Goal: Check status: Check status

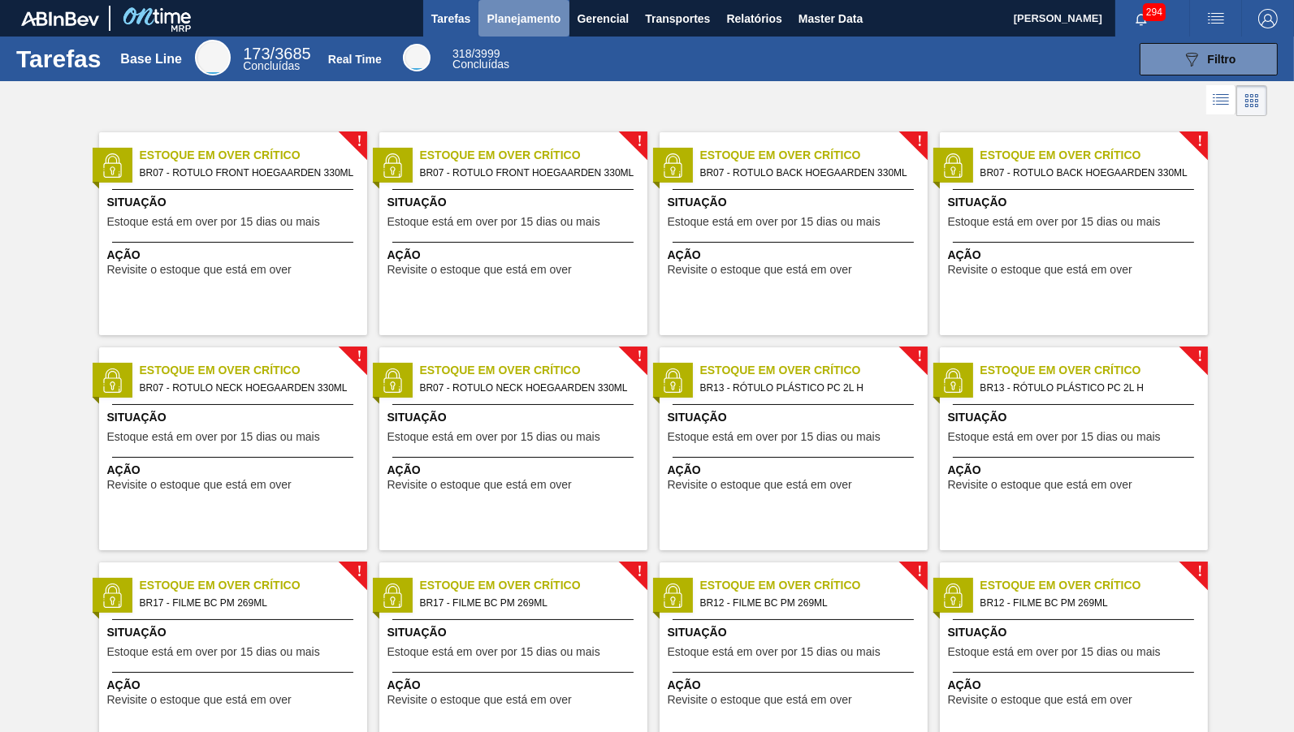
click at [558, 1] on button "Planejamento" at bounding box center [523, 18] width 90 height 37
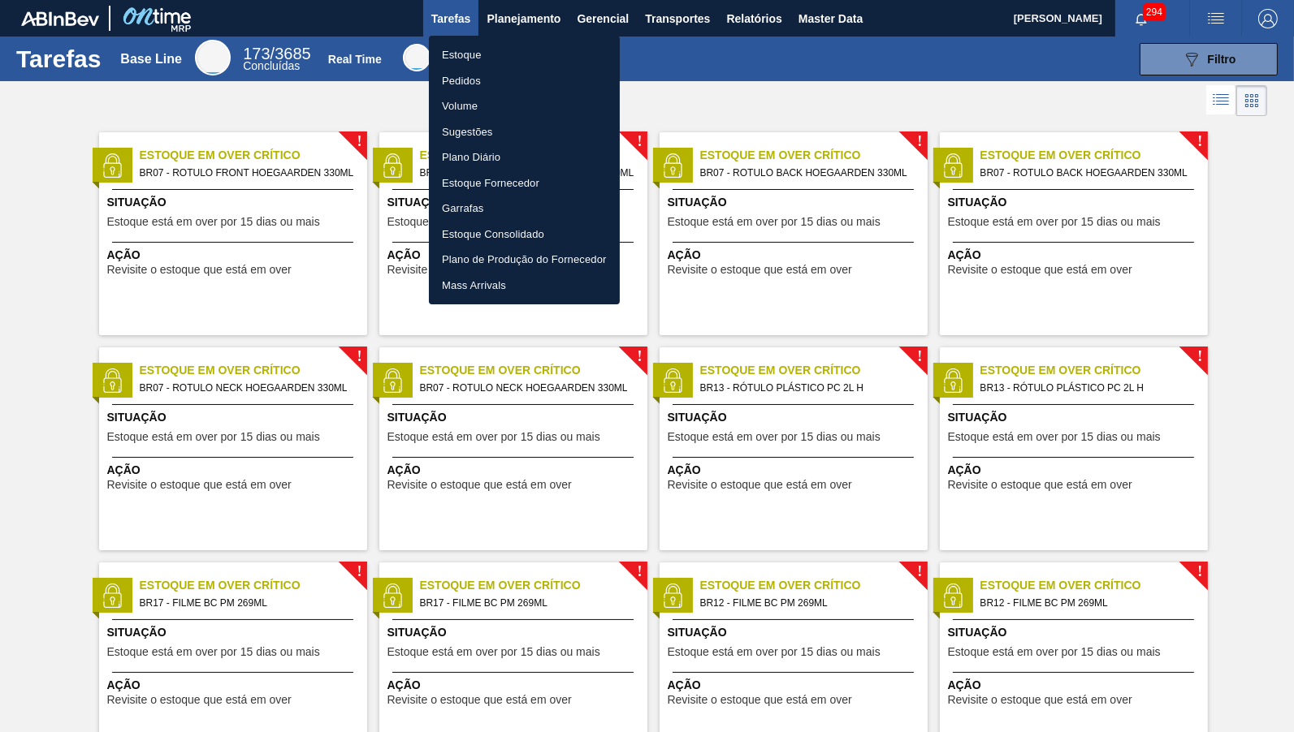
click at [854, 10] on div at bounding box center [647, 366] width 1294 height 732
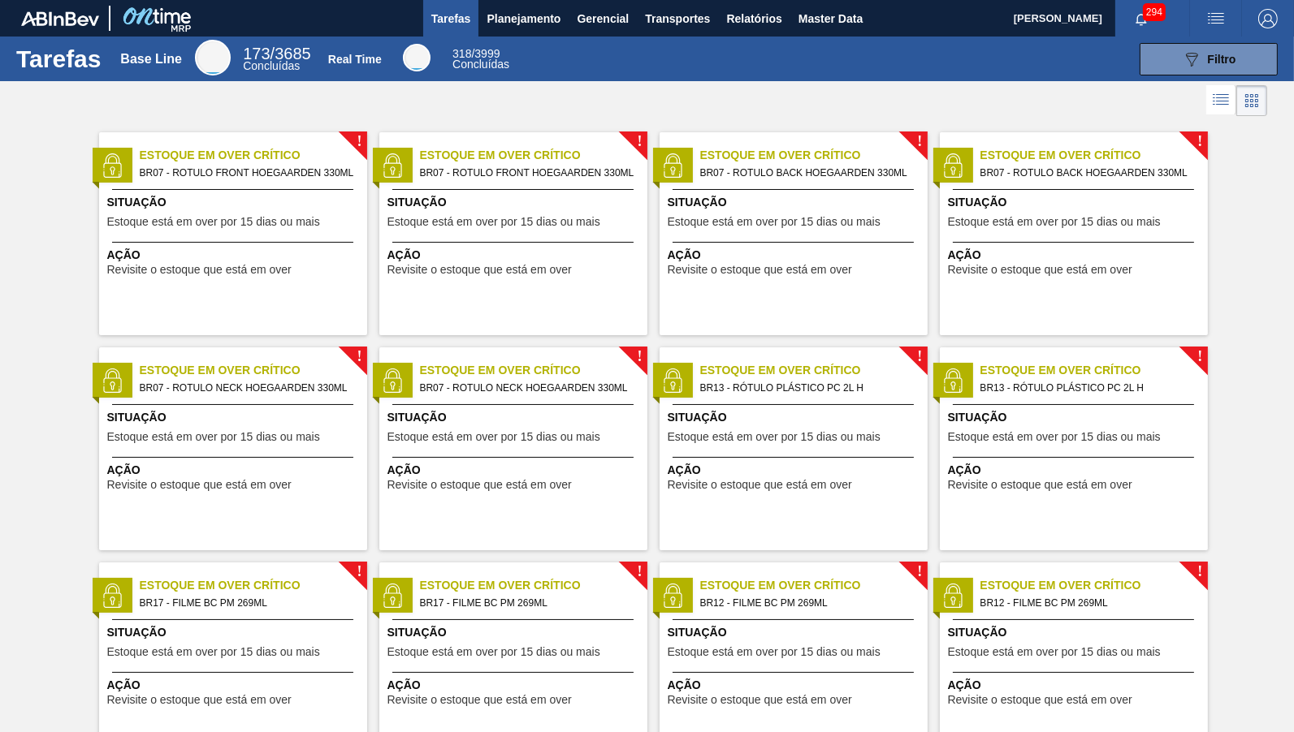
click at [849, 15] on div "Estoque Pedidos Volume Sugestões Plano Diário Estoque Fornecedor Garrafas Estoq…" at bounding box center [647, 366] width 1294 height 732
click at [849, 15] on span "Master Data" at bounding box center [830, 18] width 64 height 19
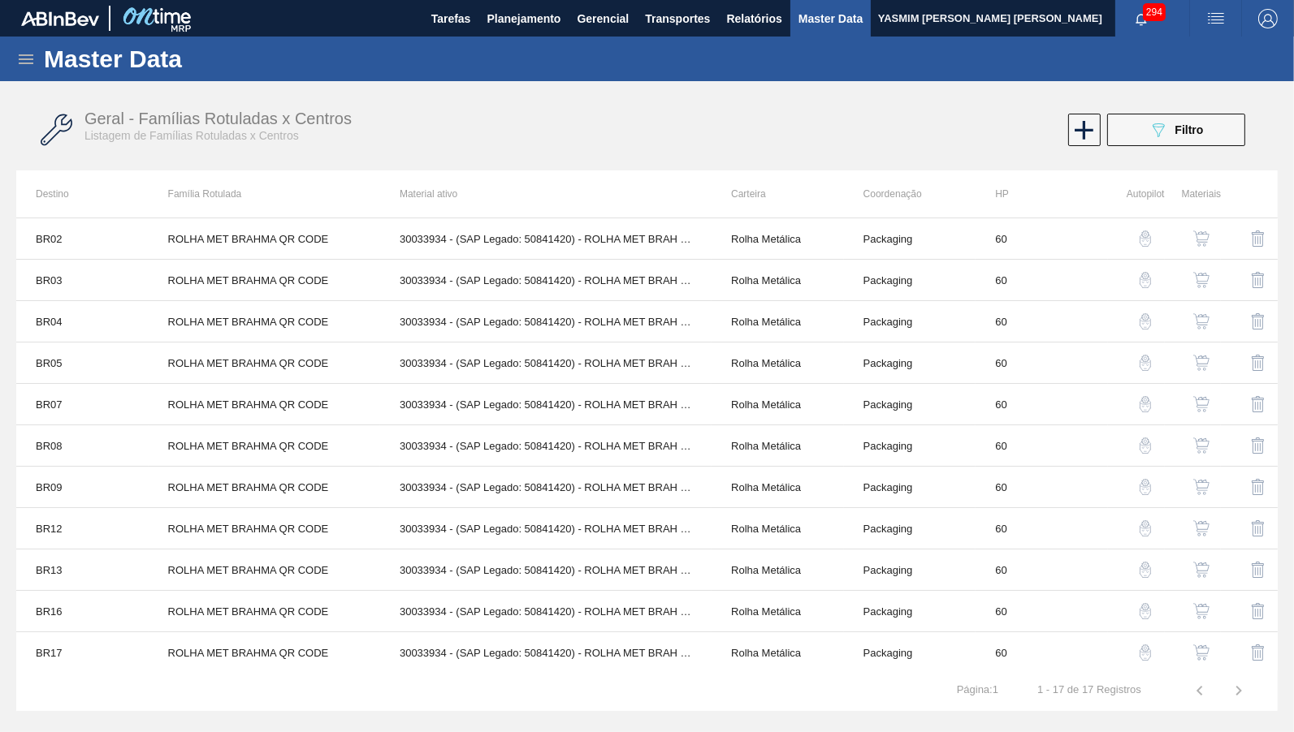
click at [32, 55] on icon at bounding box center [26, 59] width 15 height 10
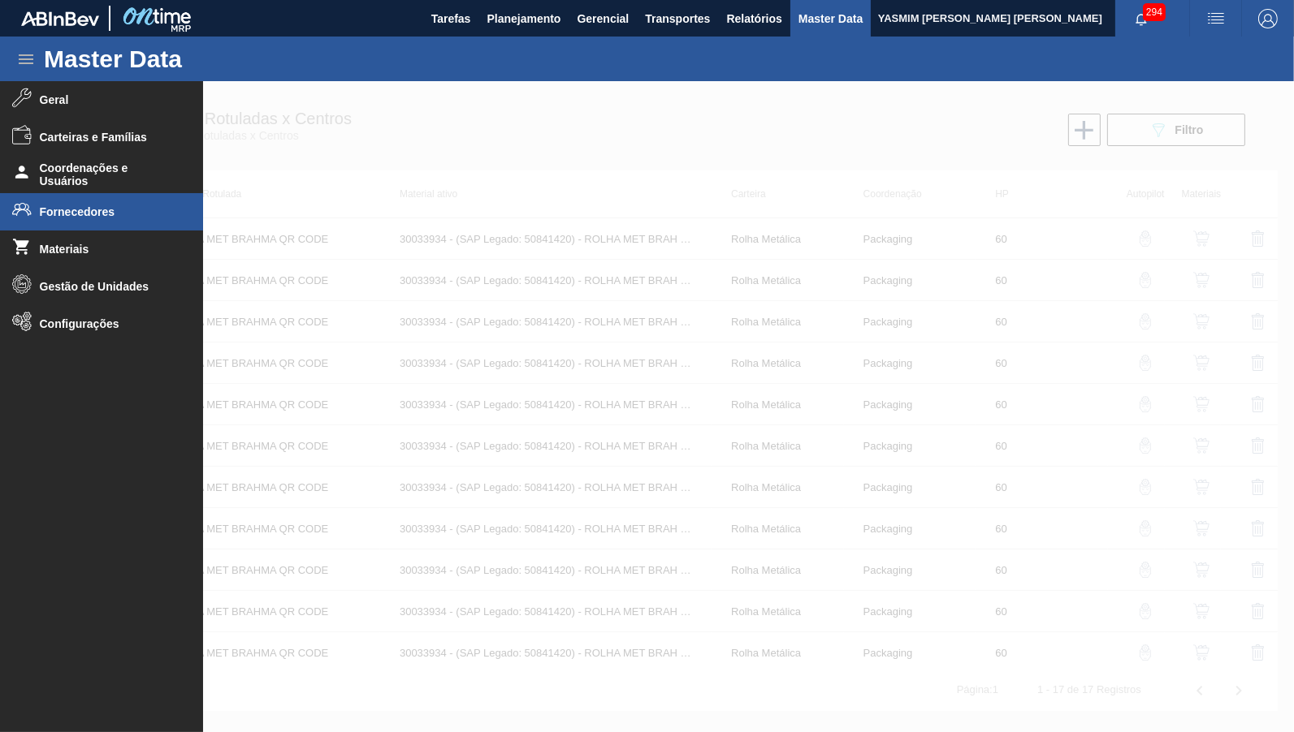
click at [80, 203] on li "Fornecedores" at bounding box center [101, 211] width 203 height 37
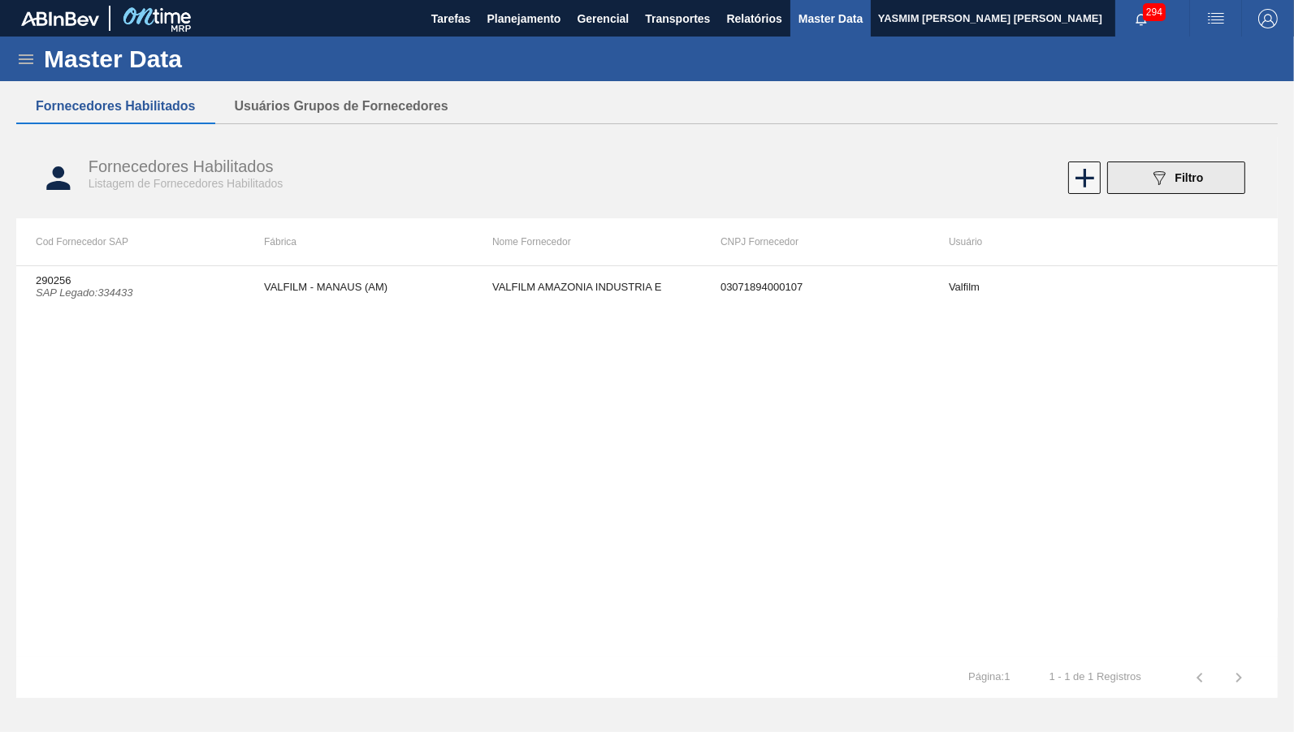
click at [1228, 178] on button "089F7B8B-B2A5-4AFE-B5C0-19BA573D28AC Filtro" at bounding box center [1176, 178] width 138 height 32
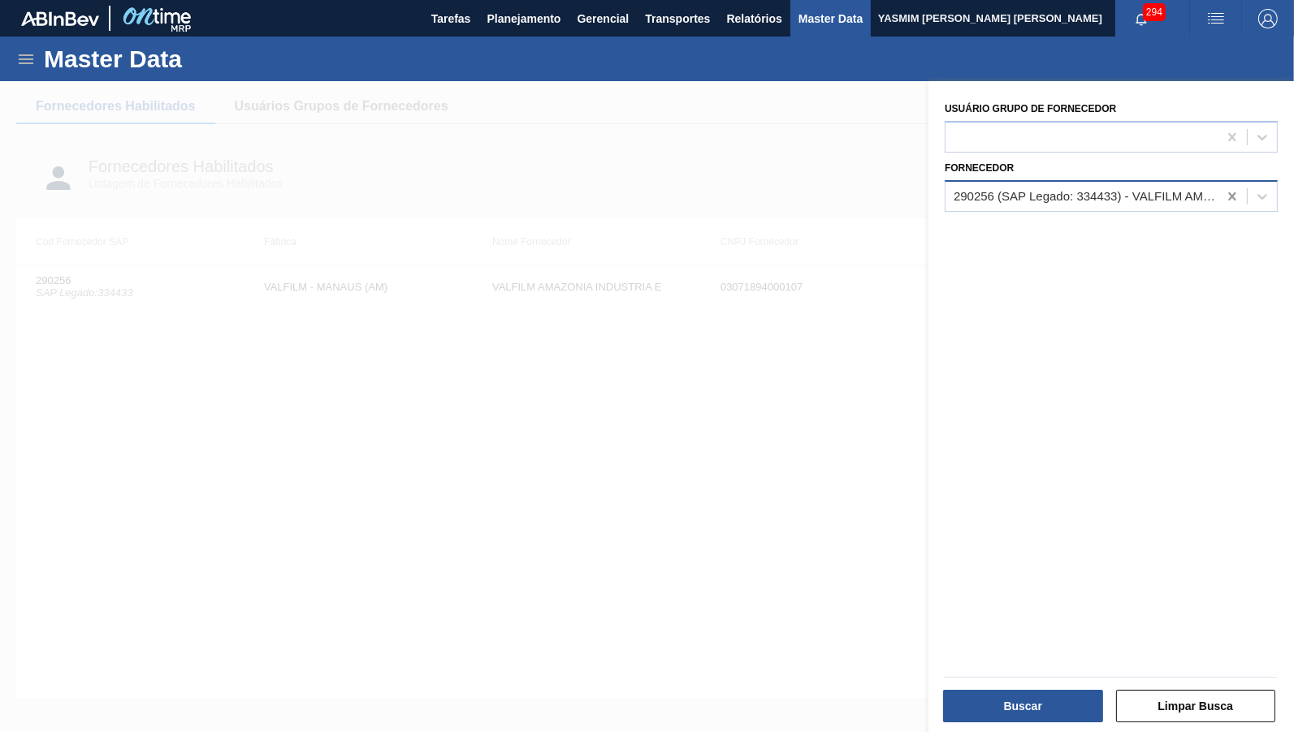
click at [1237, 188] on icon at bounding box center [1232, 196] width 16 height 16
type input "barcelo"
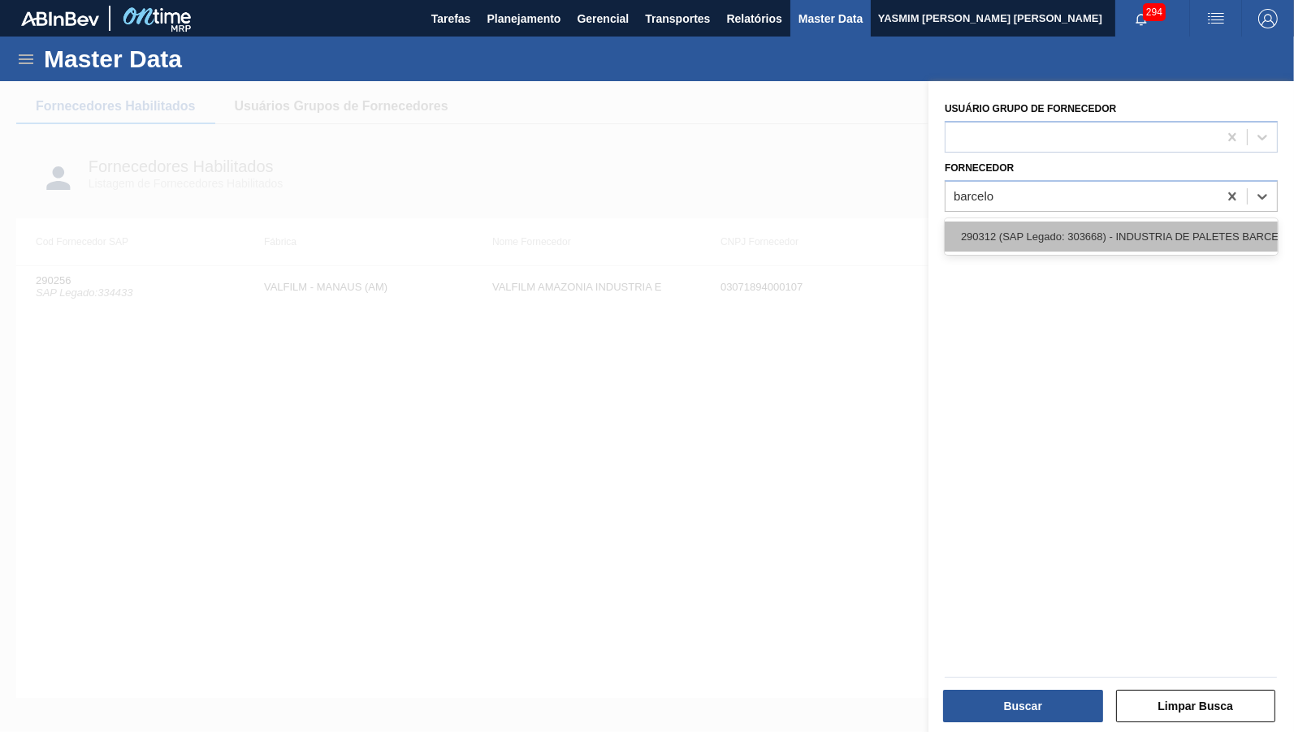
click at [1189, 237] on div "290312 (SAP Legado: 303668) - INDUSTRIA DE PALETES BARCELONA LTDA" at bounding box center [1110, 237] width 333 height 30
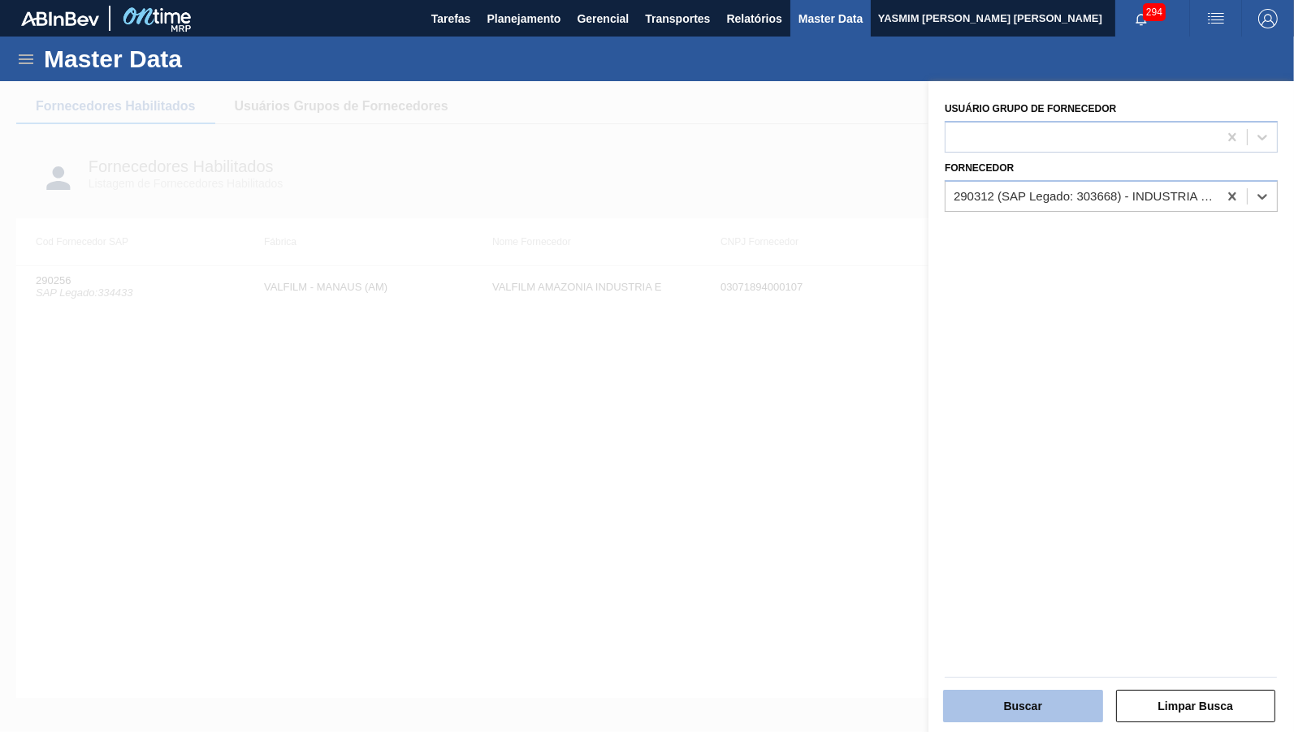
click at [1034, 695] on button "Buscar" at bounding box center [1023, 706] width 160 height 32
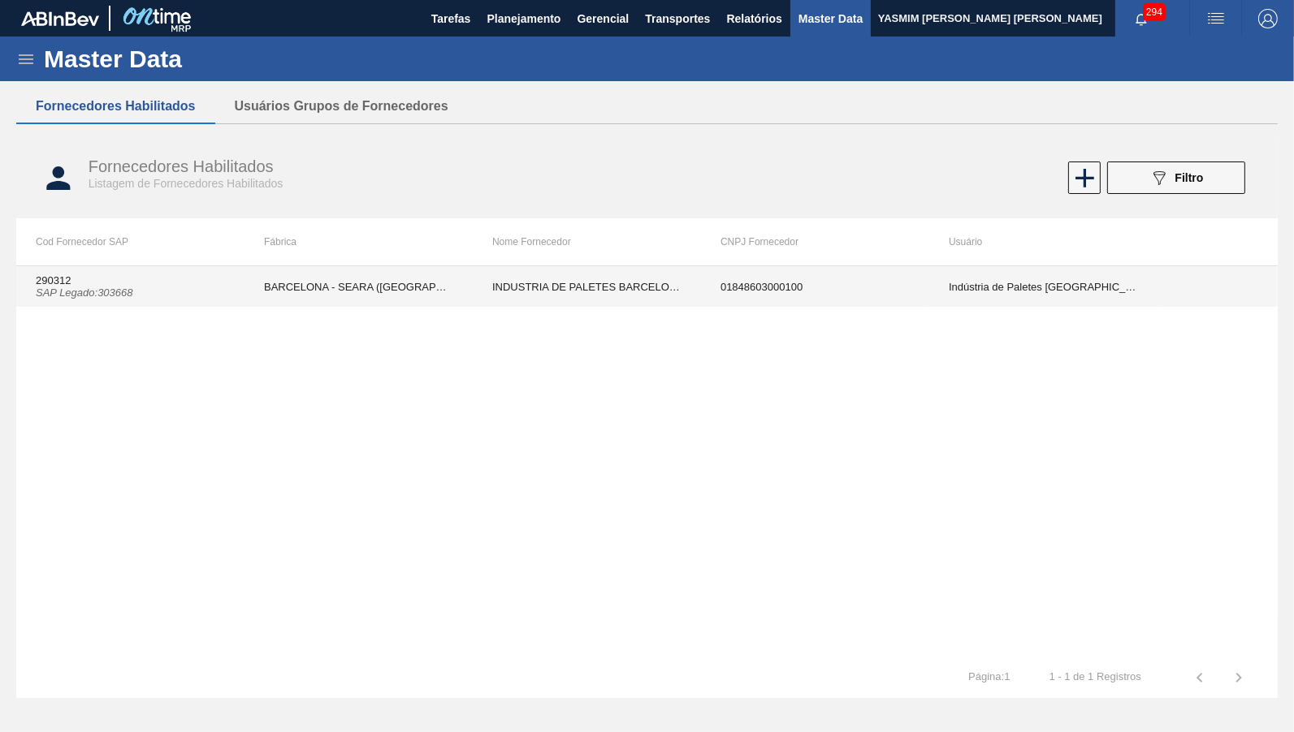
click at [559, 299] on td "INDUSTRIA DE PALETES BARCELONA LTDA" at bounding box center [587, 286] width 228 height 41
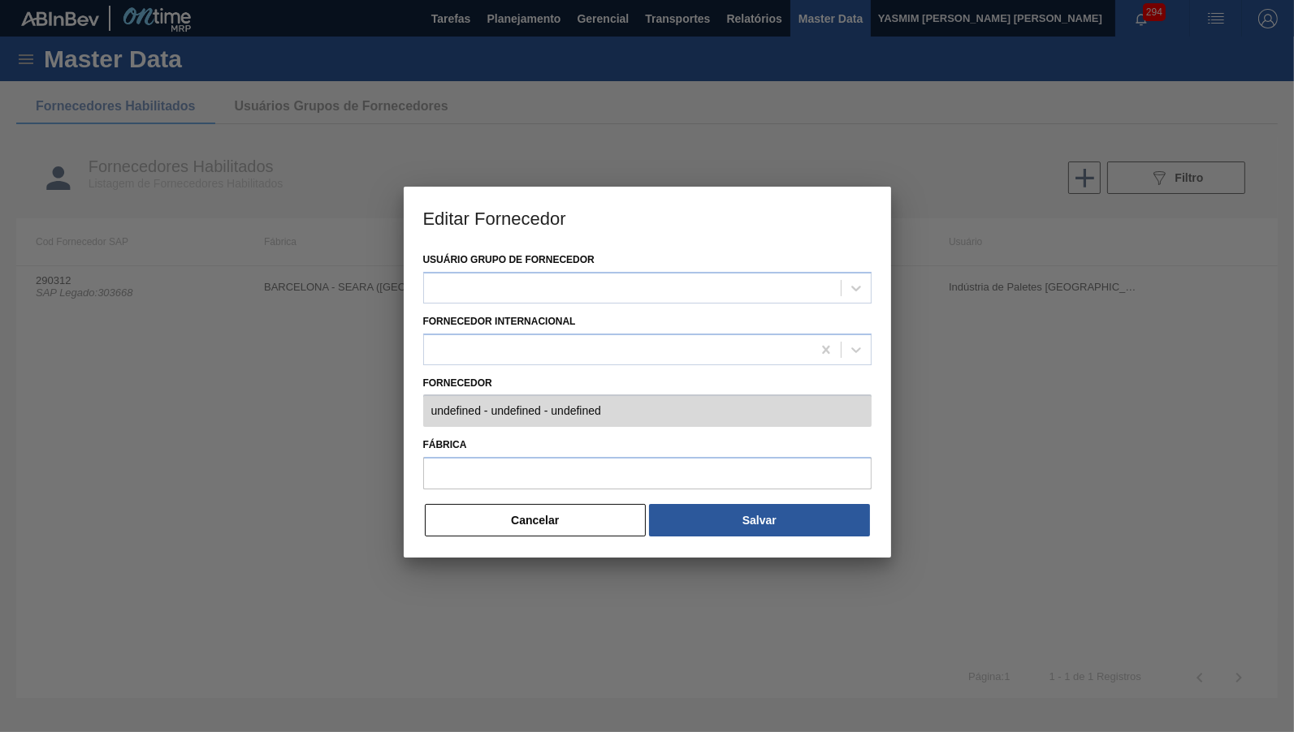
type input "290312 (SAP Legado: 303668) - INDUSTRIA DE PALETES BARCELONA LTDA - 01848603000…"
type input "BARCELONA - SEARA (SC)"
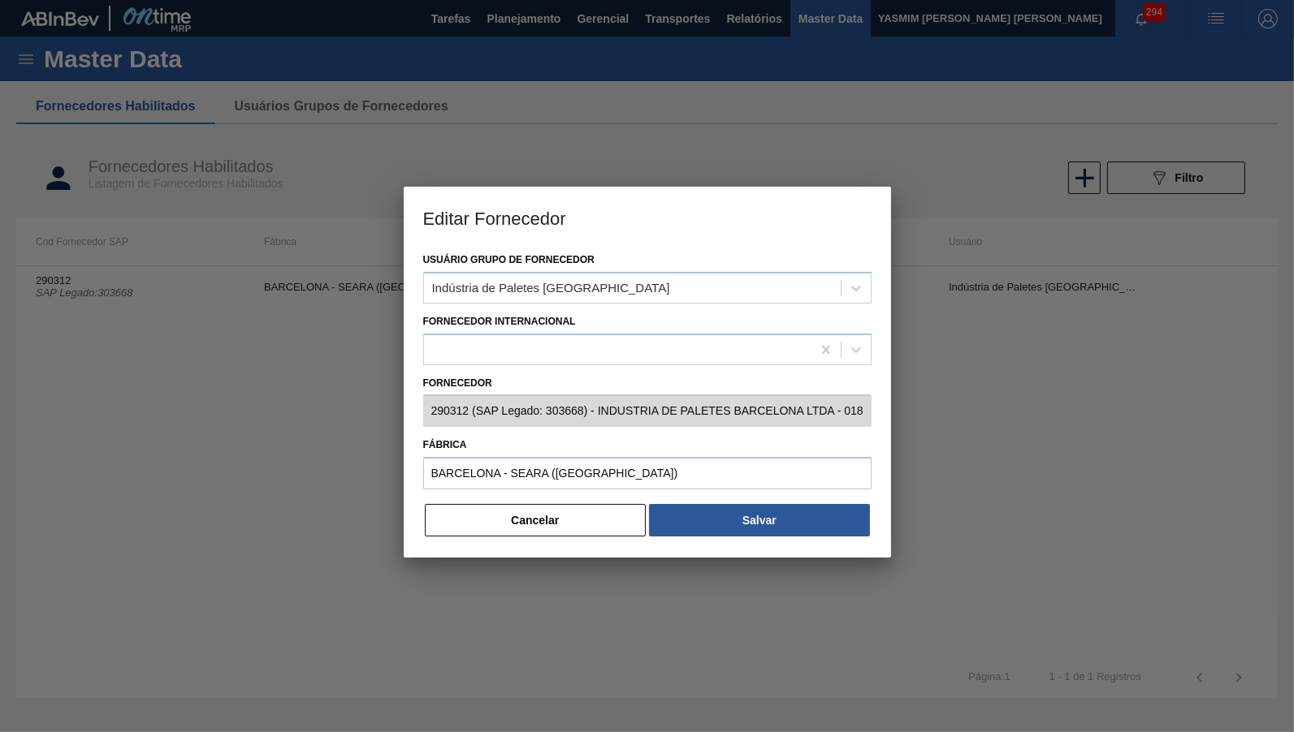
click at [555, 525] on div "Cancelar Salvar" at bounding box center [647, 521] width 448 height 36
click at [551, 506] on button "Cancelar" at bounding box center [536, 520] width 222 height 32
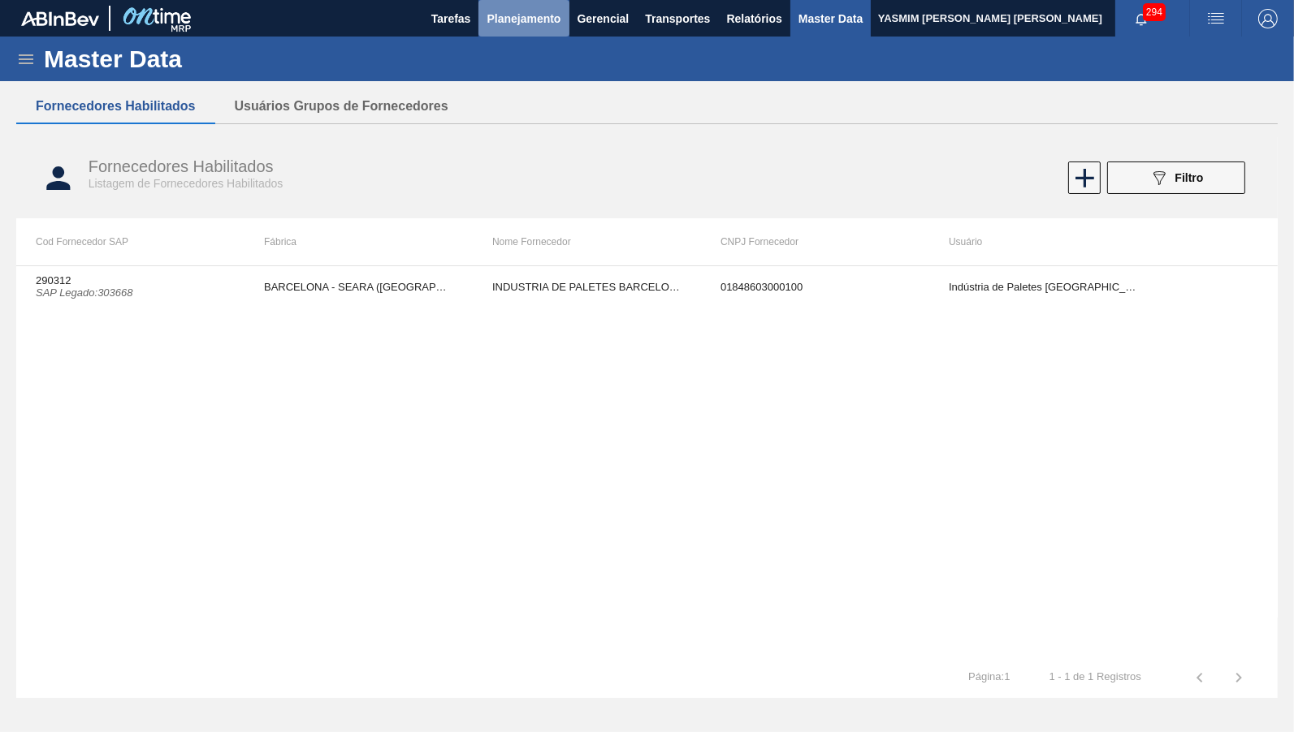
click at [495, 32] on button "Planejamento" at bounding box center [523, 18] width 90 height 37
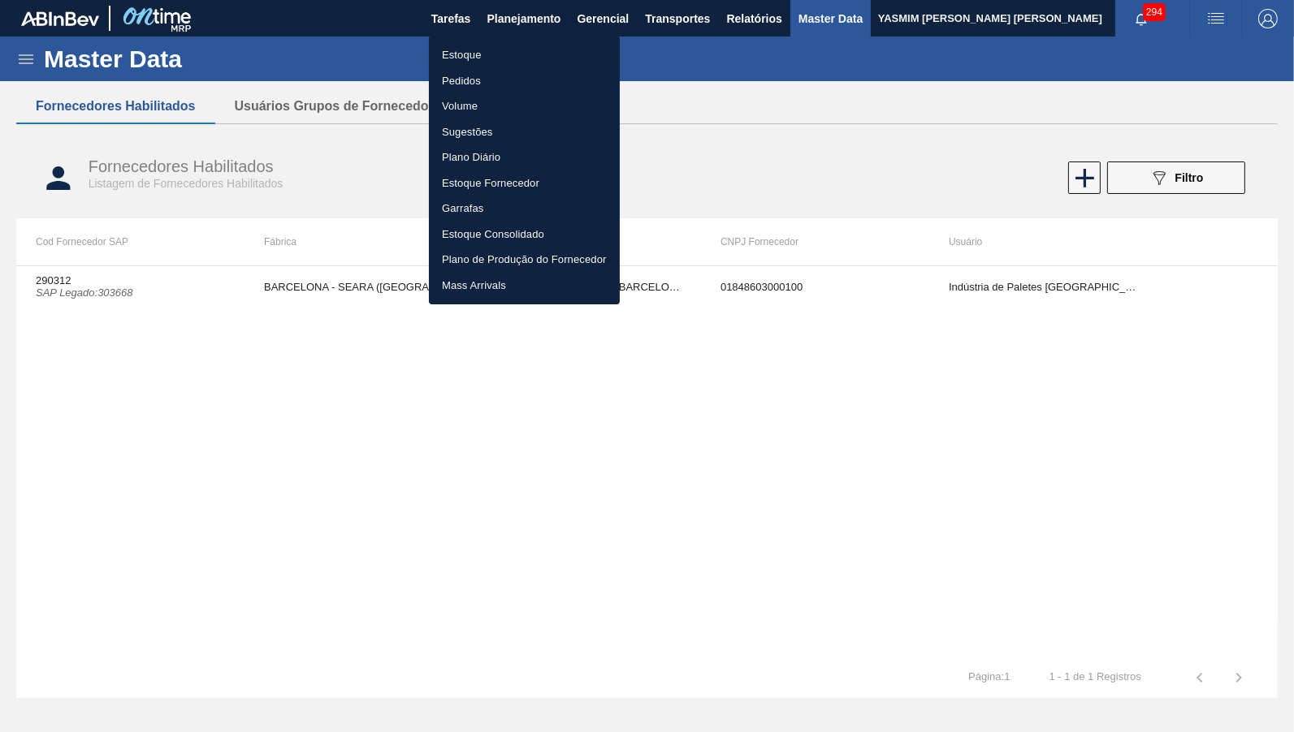
click at [477, 57] on li "Estoque" at bounding box center [524, 55] width 191 height 26
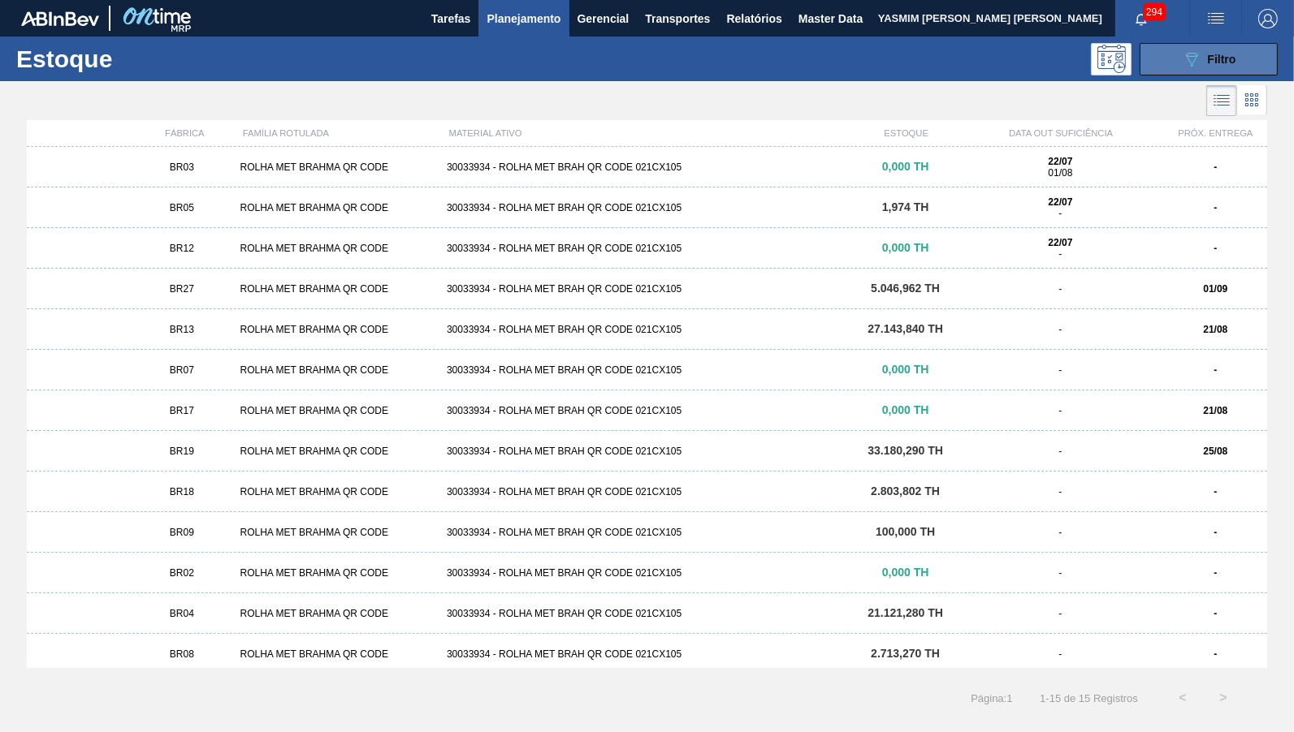
click at [1211, 67] on div "089F7B8B-B2A5-4AFE-B5C0-19BA573D28AC Filtro" at bounding box center [1209, 59] width 54 height 19
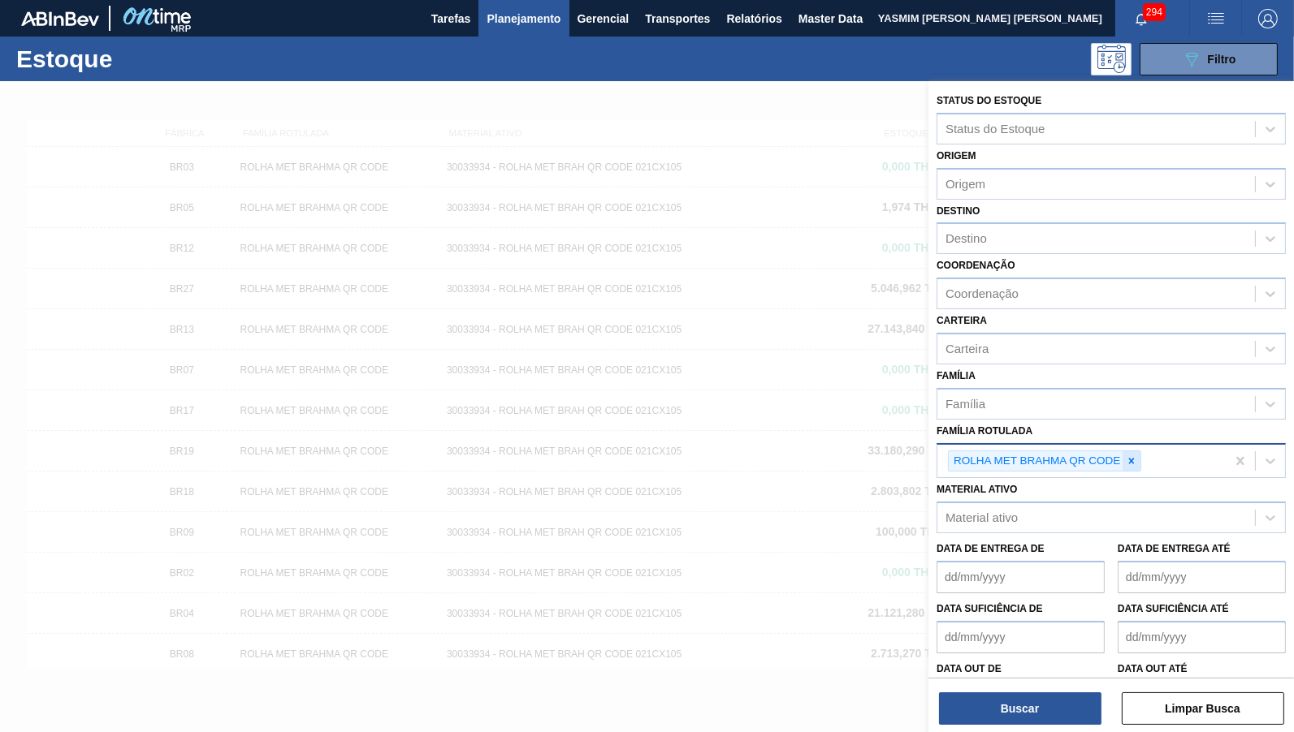
click at [1131, 451] on div at bounding box center [1131, 461] width 18 height 20
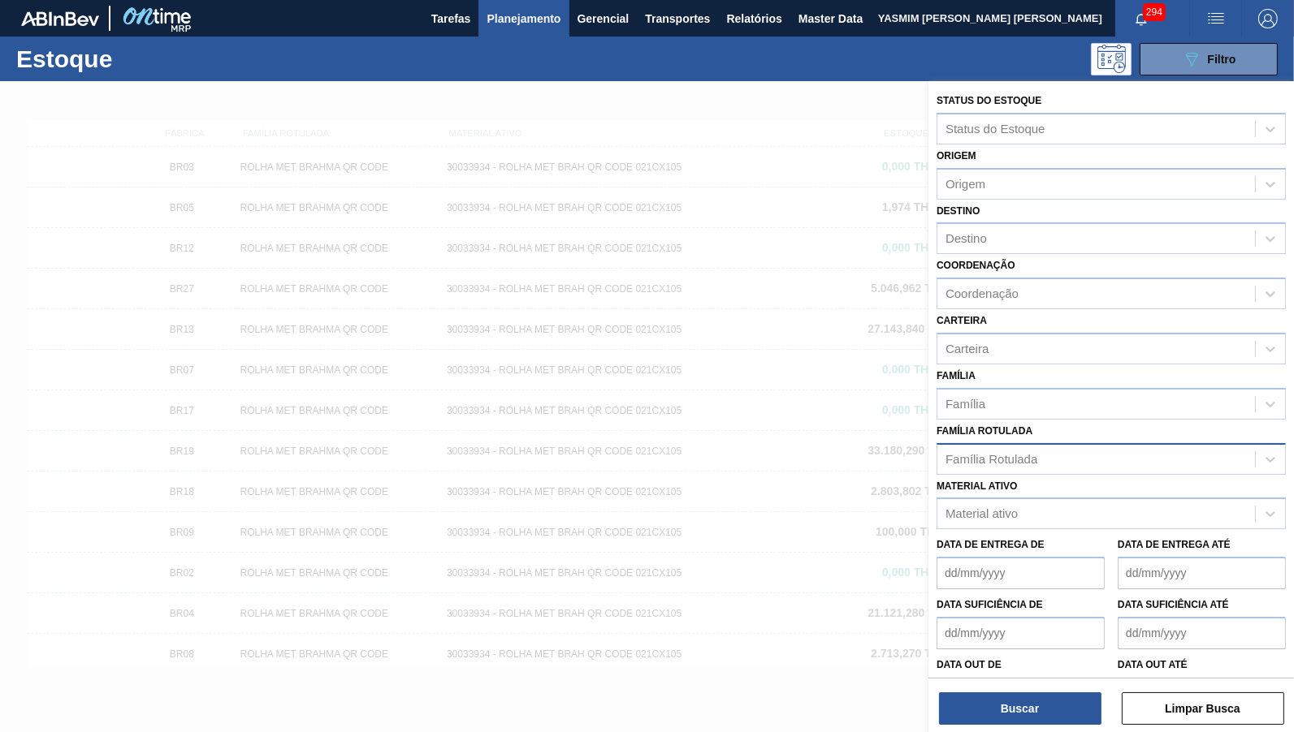
click at [1102, 475] on div "Material ativo Material ativo" at bounding box center [1110, 502] width 349 height 55
click at [1065, 443] on div "Família Rotulada" at bounding box center [1110, 459] width 349 height 32
type Rotulada "PALETE EXPO"
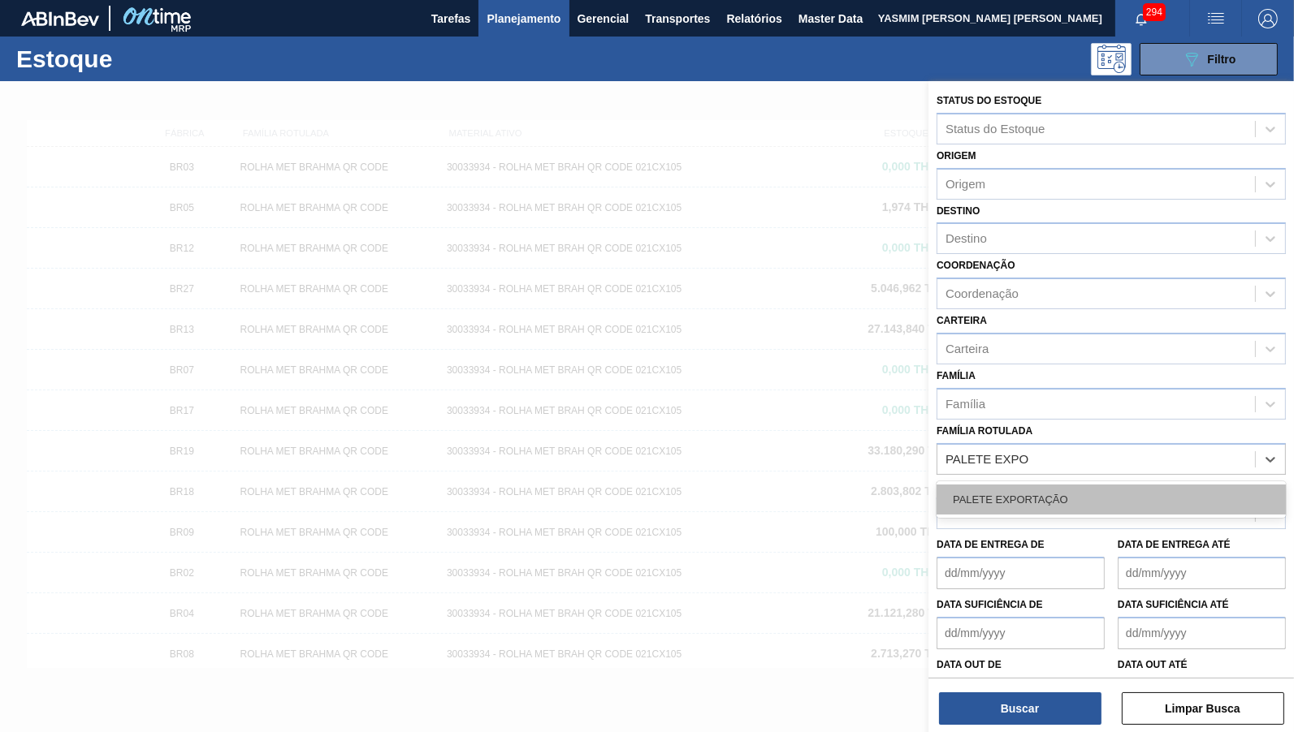
click at [1061, 485] on div "PALETE EXPORTAÇÃO" at bounding box center [1110, 500] width 349 height 30
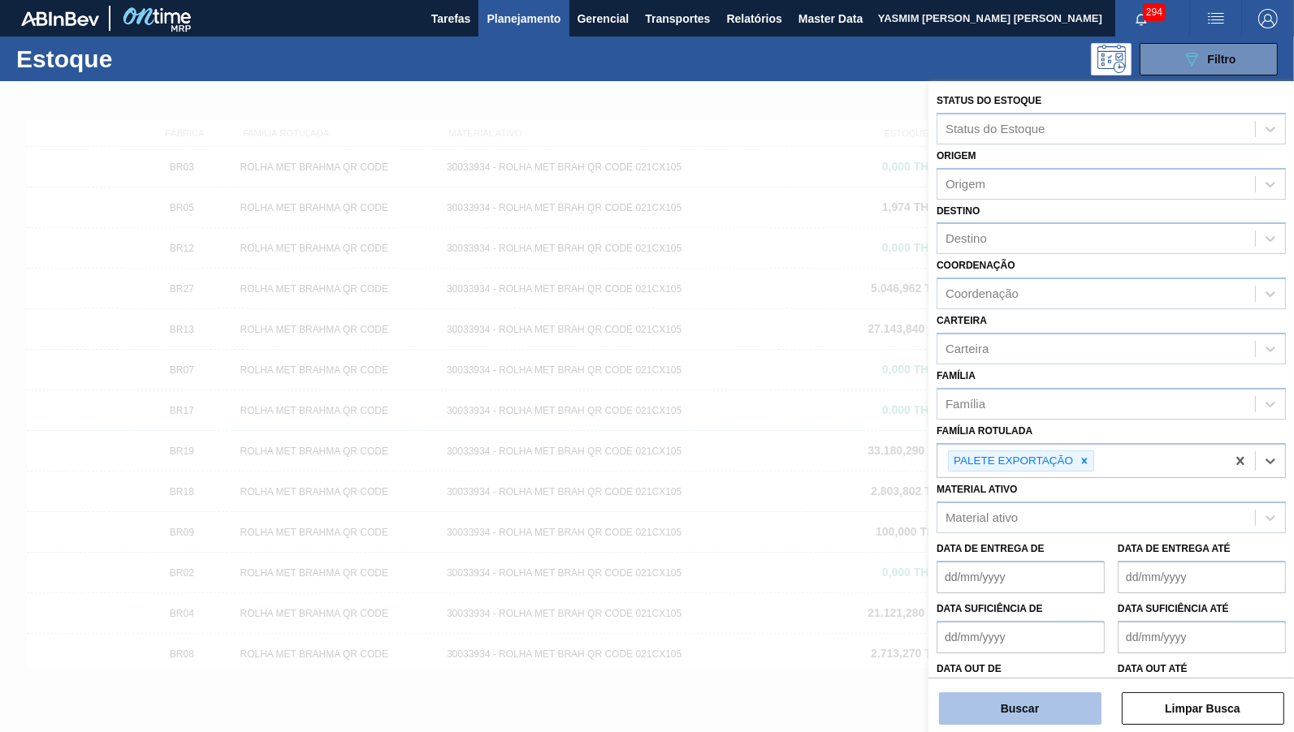
click at [1041, 702] on button "Buscar" at bounding box center [1020, 709] width 162 height 32
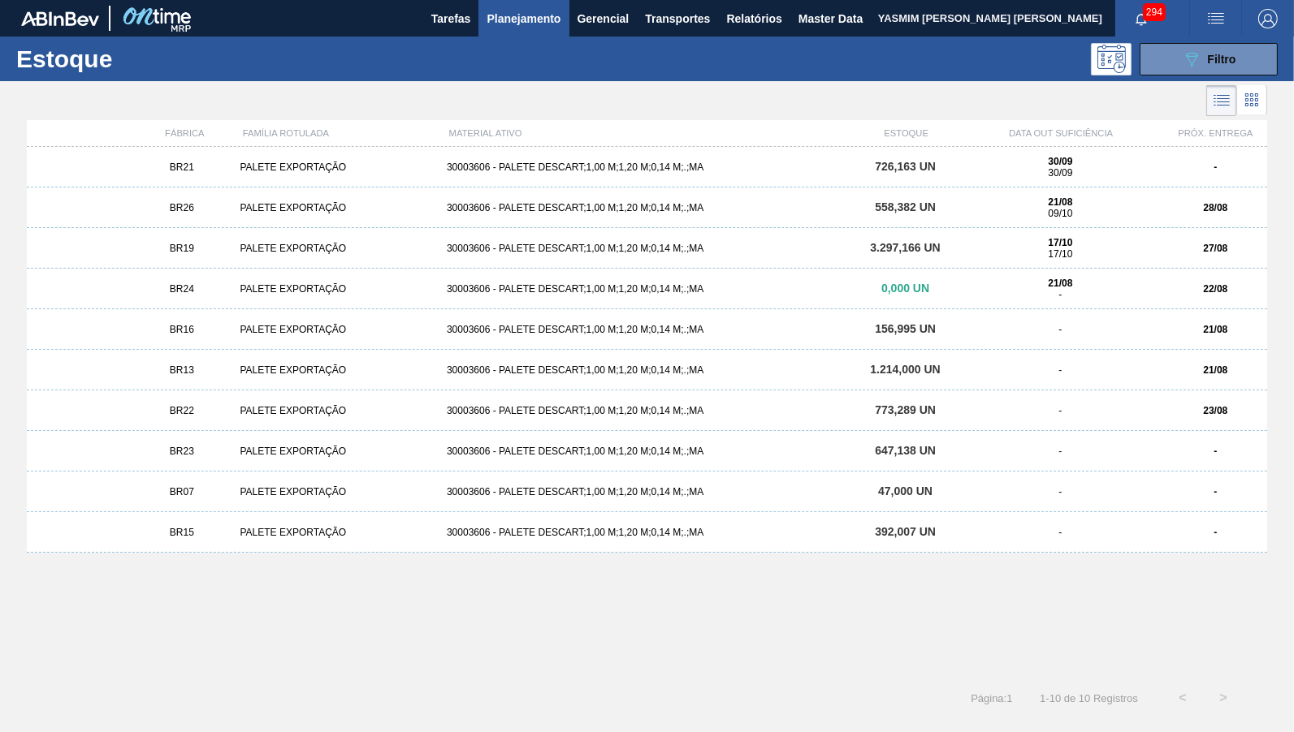
click at [469, 547] on div "BR15 PALETE EXPORTAÇÃO 30003606 - PALETE DESCART;1,00 M;1,20 M;0,14 M;.;MA 392,…" at bounding box center [647, 532] width 1240 height 41
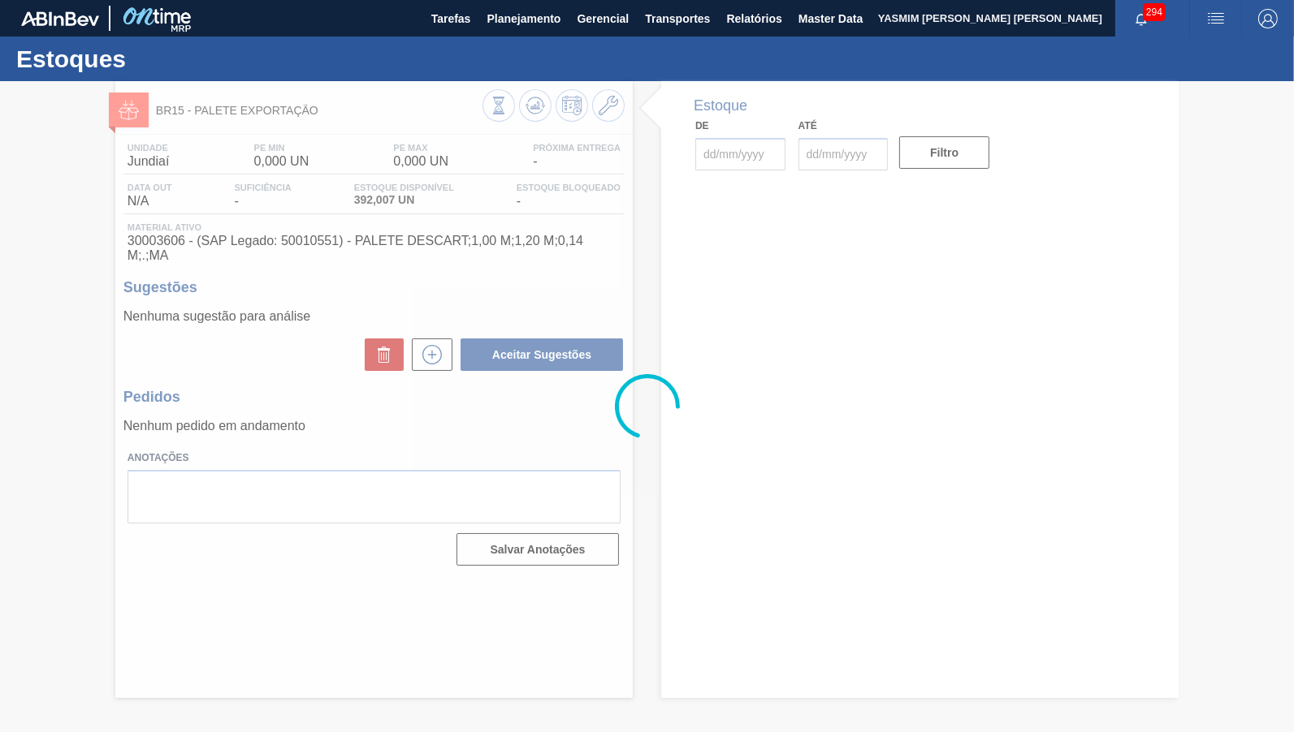
type input "21/08/2025"
type input "31/10/2025"
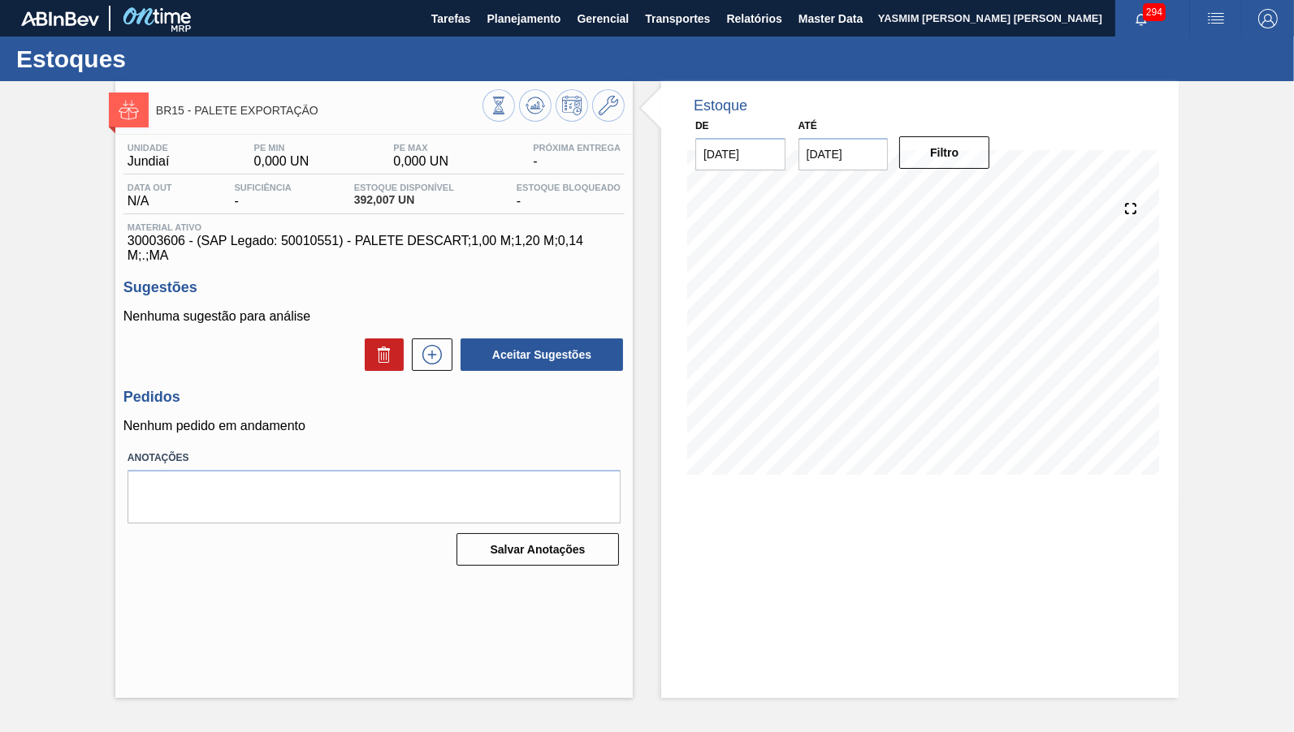
click at [142, 248] on span "30003606 - (SAP Legado: 50010551) - PALETE DESCART;1,00 M;1,20 M;0,14 M;.;MA" at bounding box center [373, 248] width 493 height 29
copy span "30003606"
click at [386, 186] on span "Estoque Disponível" at bounding box center [404, 188] width 100 height 10
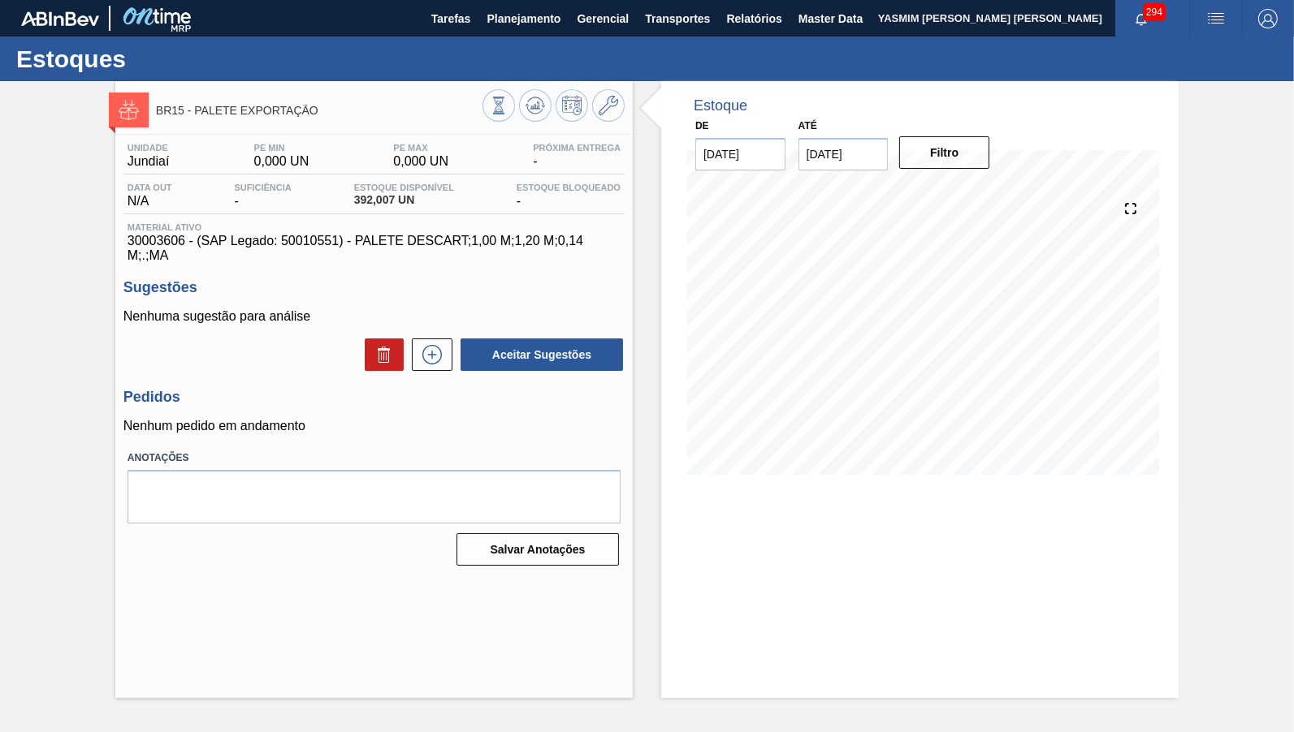
click at [386, 186] on span "Estoque Disponível" at bounding box center [404, 188] width 100 height 10
